Goal: Navigation & Orientation: Find specific page/section

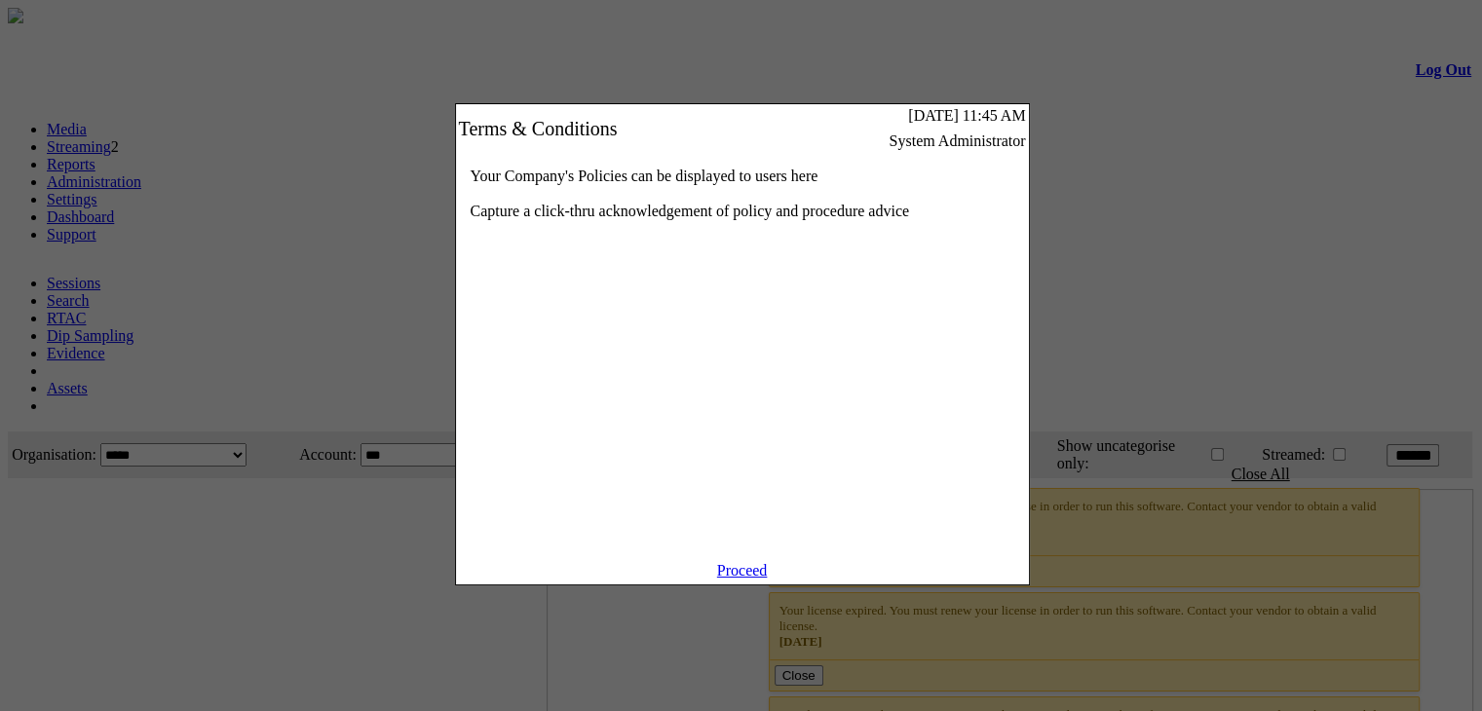
click at [739, 562] on div "Your Company's Policies can be displayed to users here Capture a click-thru ack…" at bounding box center [742, 357] width 573 height 409
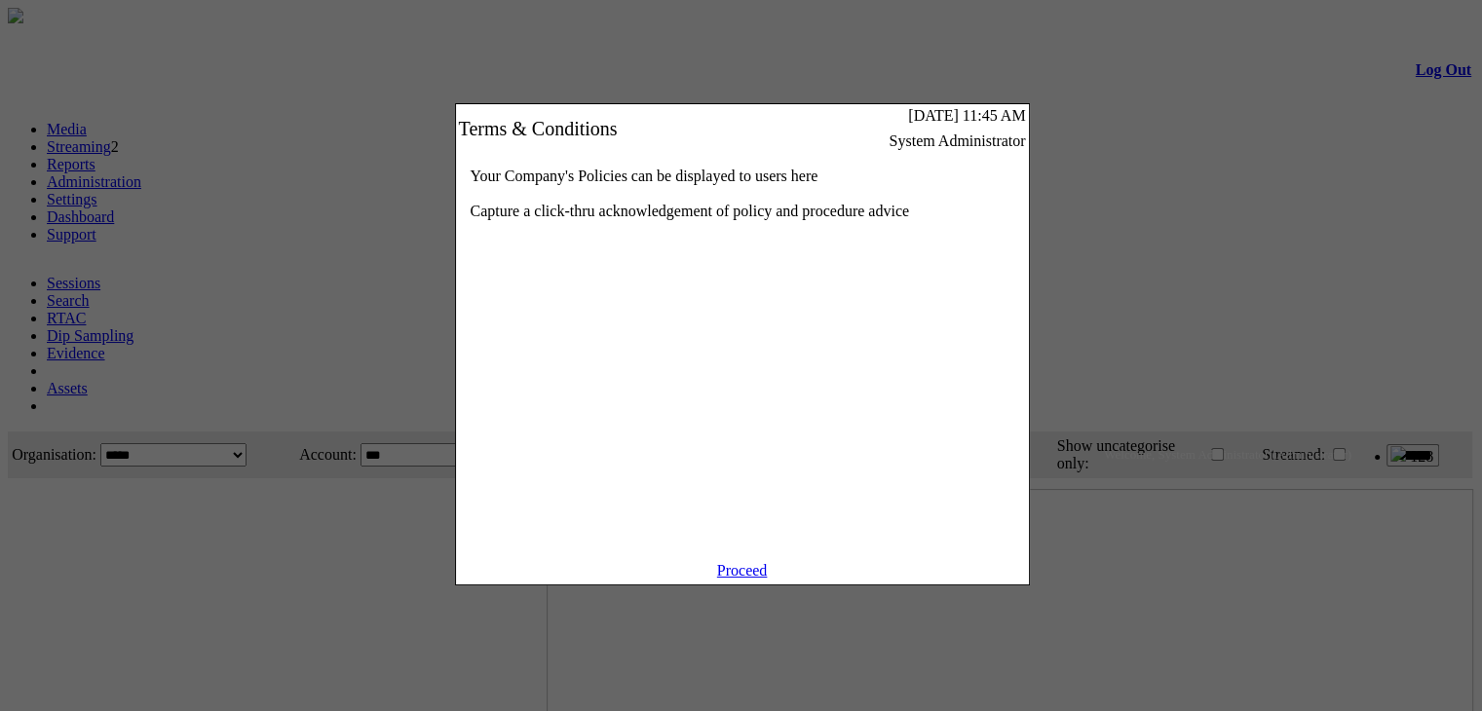
click at [739, 579] on link "Proceed" at bounding box center [742, 570] width 51 height 17
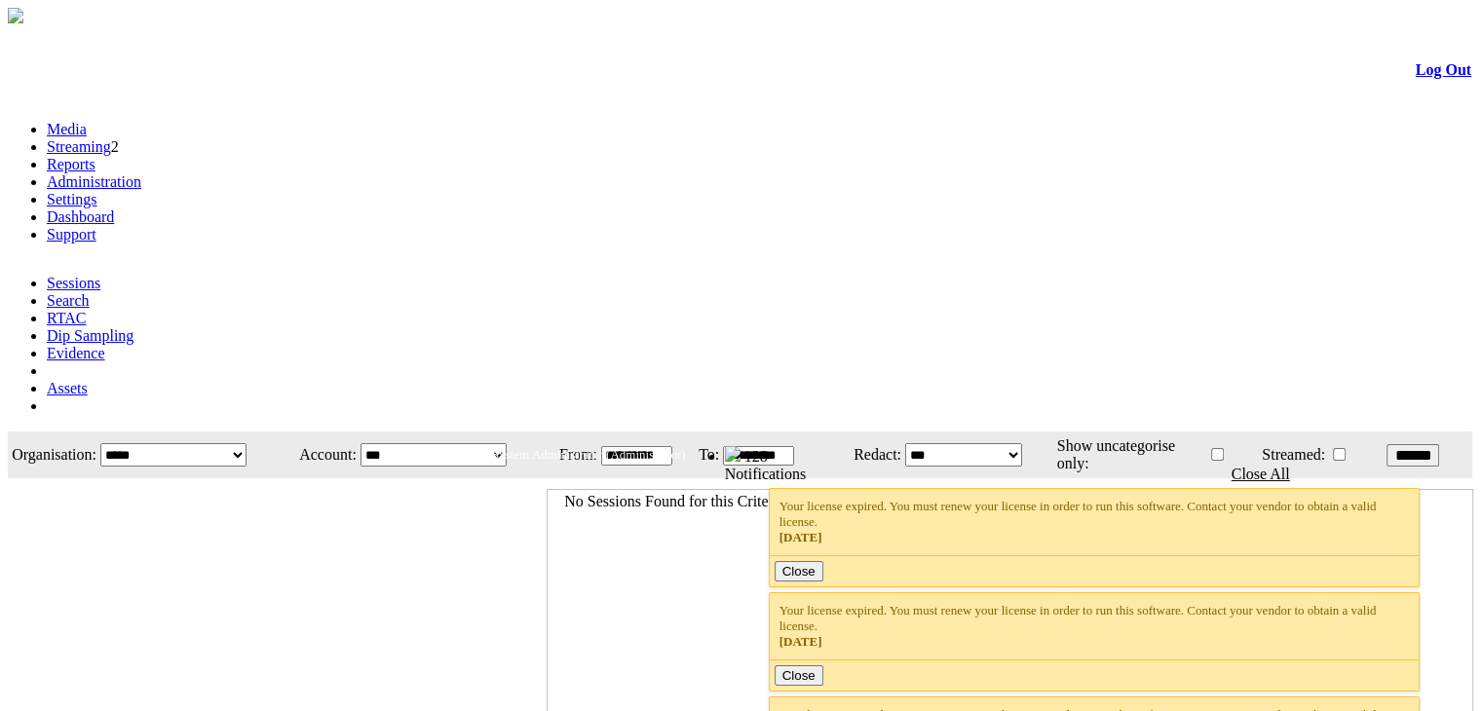
click at [741, 446] on img at bounding box center [733, 454] width 16 height 16
click at [1422, 78] on link "Log Out" at bounding box center [1444, 69] width 56 height 17
